Goal: Task Accomplishment & Management: Complete application form

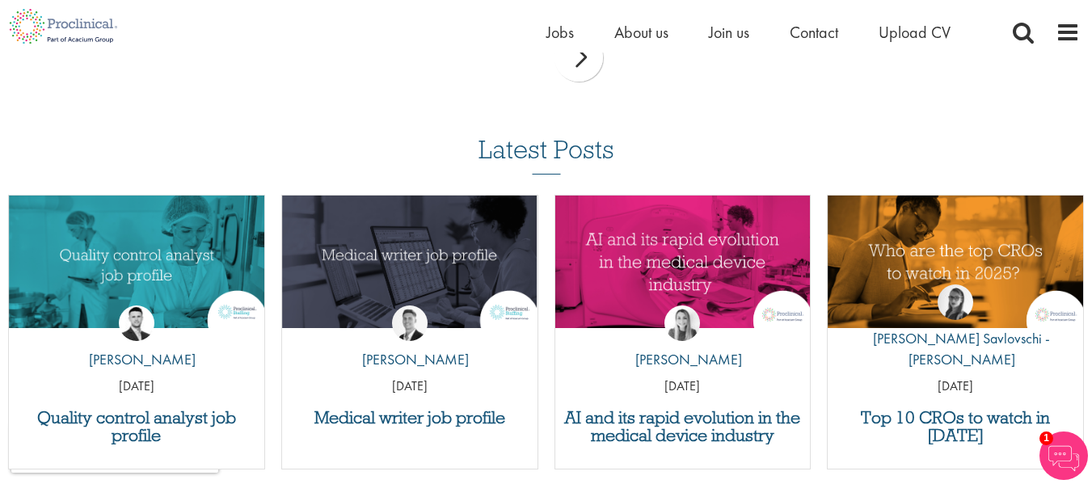
scroll to position [1500, 0]
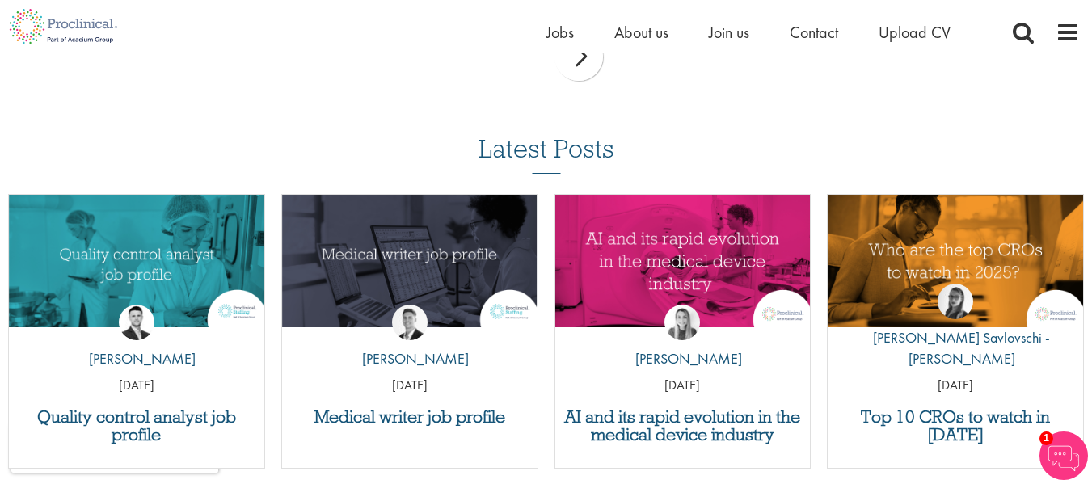
click at [588, 75] on div "next" at bounding box center [578, 56] width 48 height 48
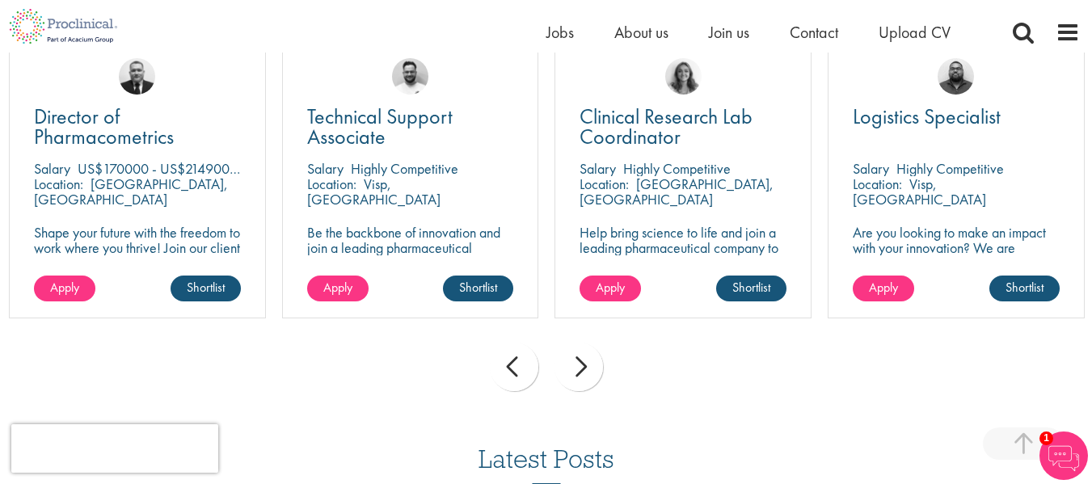
scroll to position [1180, 0]
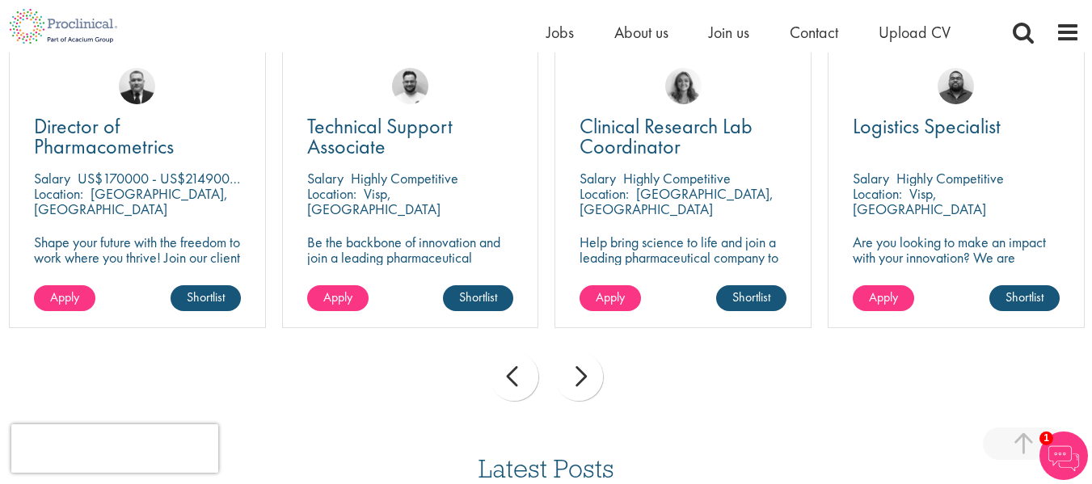
click at [396, 247] on p "Be the backbone of innovation and join a leading pharmaceutical company to help…" at bounding box center [410, 264] width 207 height 61
click at [372, 111] on div "Technical Support Associate Salary Highly Competitive Location: Visp, Switzerla…" at bounding box center [410, 189] width 257 height 277
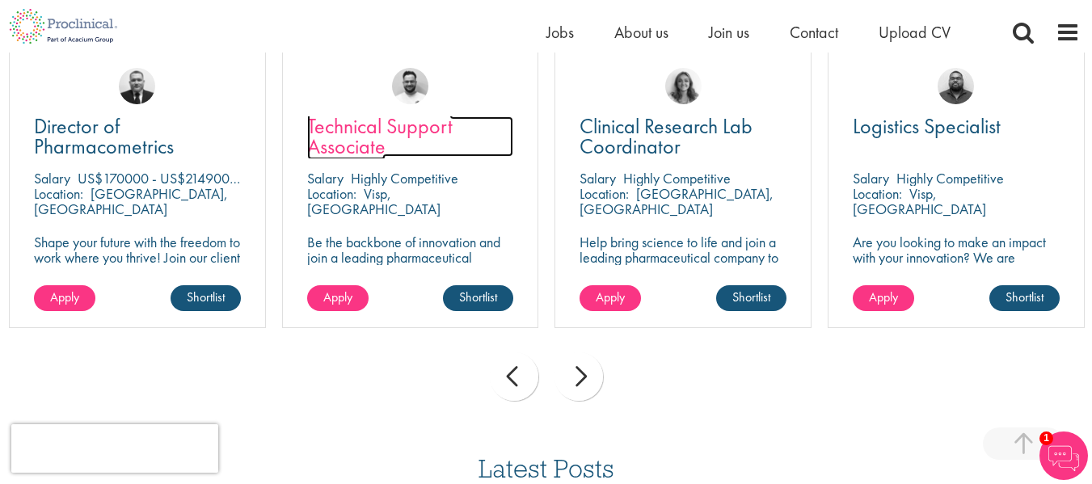
click at [371, 146] on span "Technical Support Associate" at bounding box center [379, 136] width 145 height 48
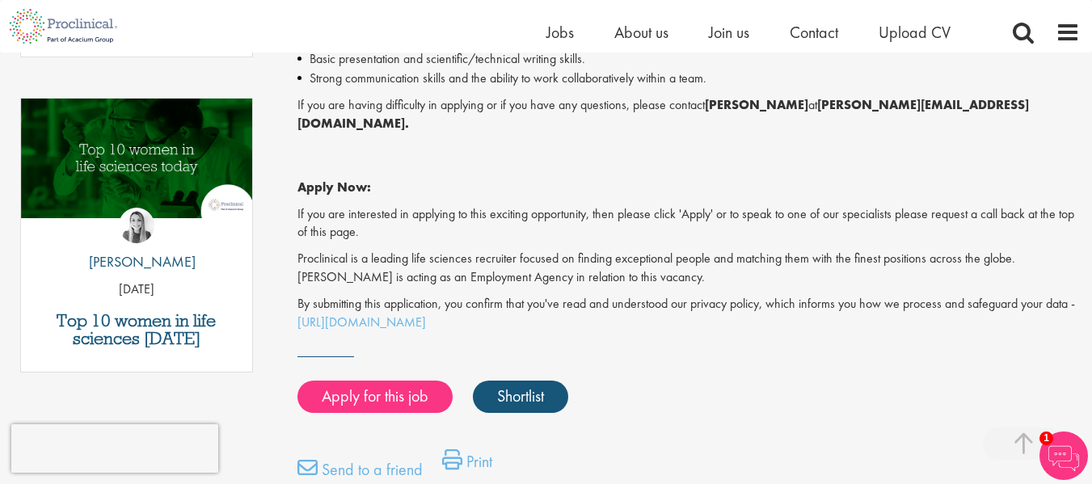
scroll to position [805, 0]
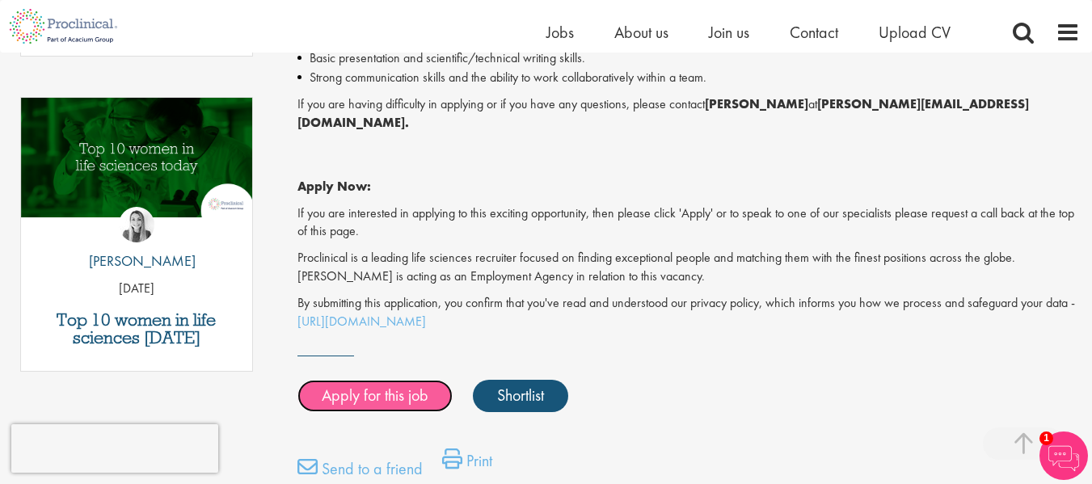
click at [406, 380] on link "Apply for this job" at bounding box center [374, 396] width 155 height 32
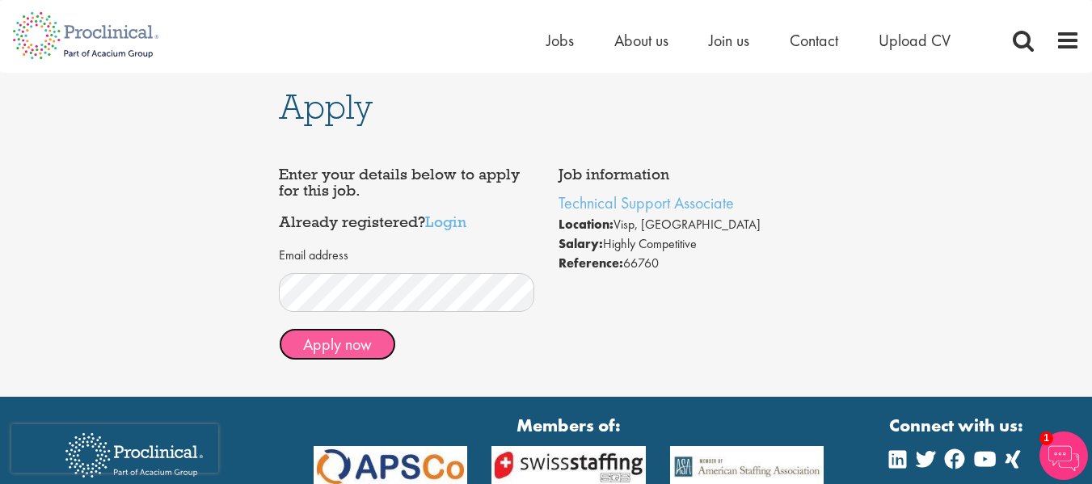
click at [354, 340] on button "Apply now" at bounding box center [337, 344] width 117 height 32
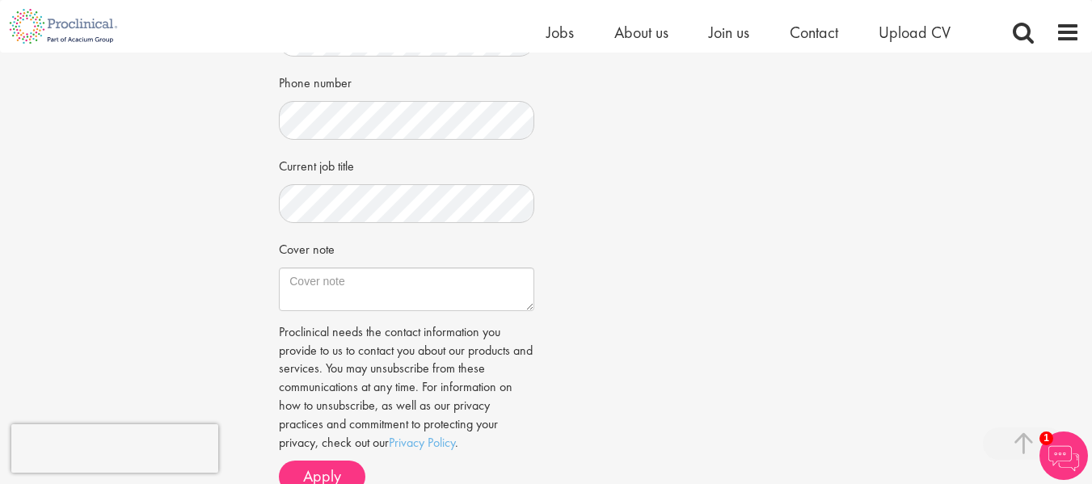
scroll to position [465, 0]
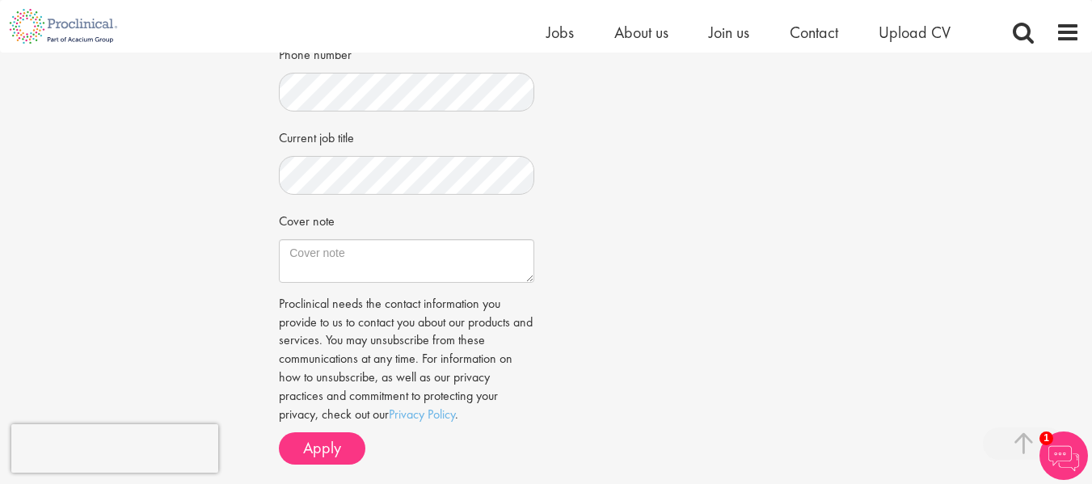
click at [394, 222] on div "Cover note" at bounding box center [406, 245] width 255 height 76
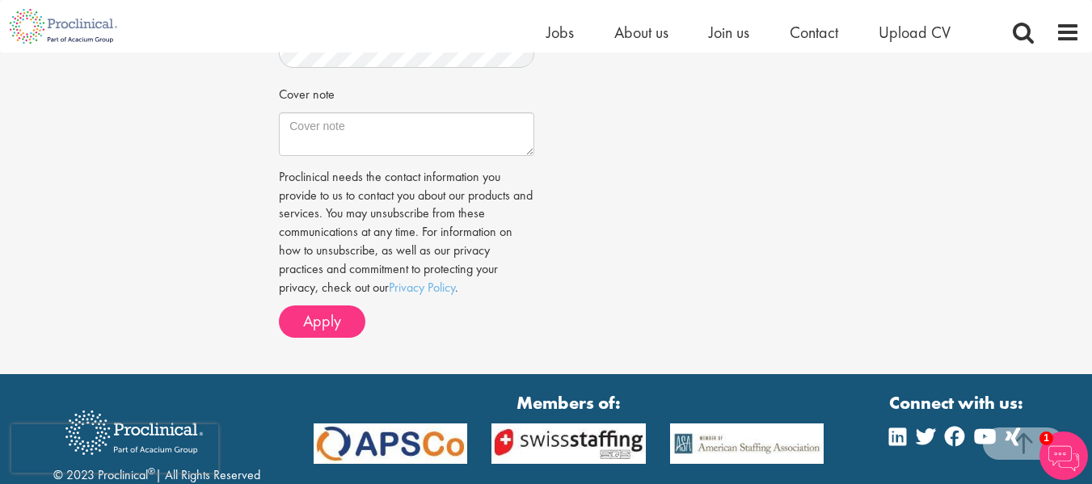
scroll to position [592, 0]
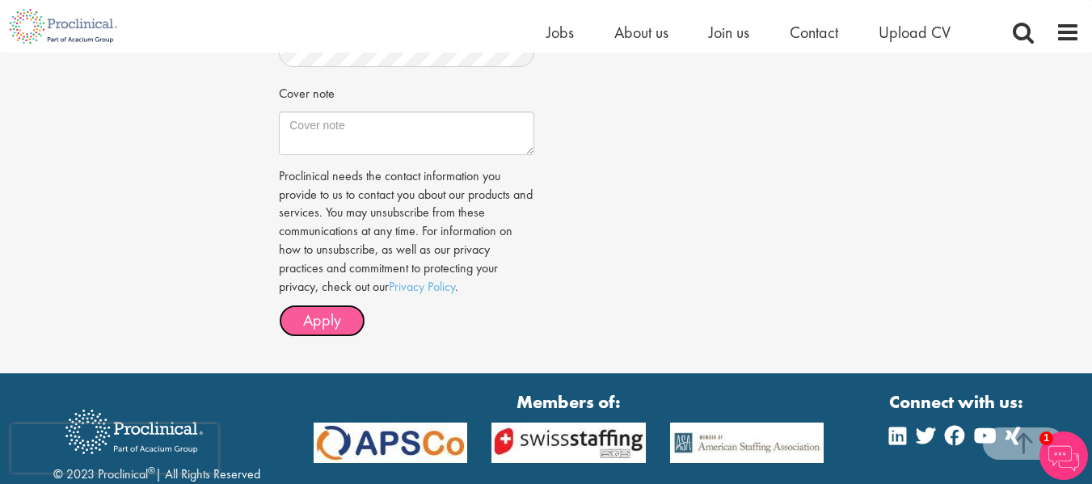
click at [334, 328] on span "Apply" at bounding box center [322, 319] width 38 height 21
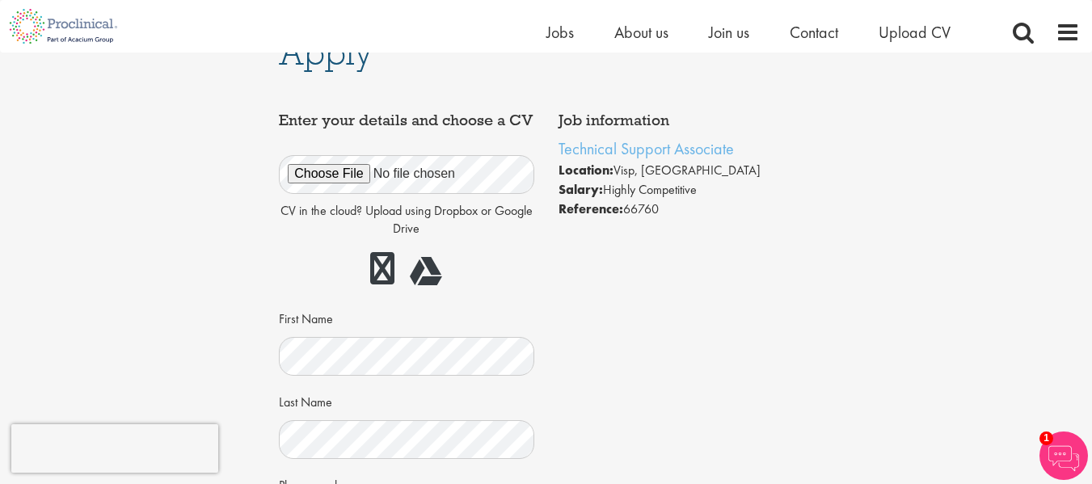
scroll to position [0, 0]
